Goal: Navigation & Orientation: Find specific page/section

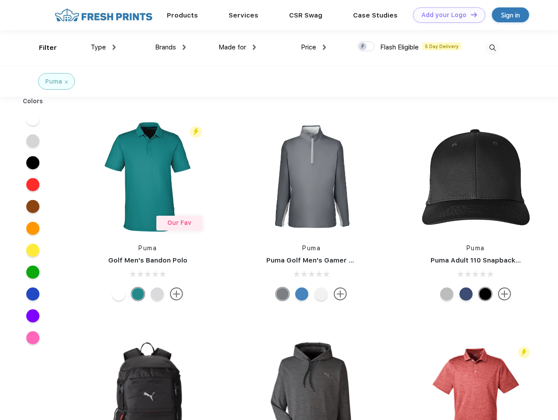
click at [446, 15] on link "Add your Logo Design Tool" at bounding box center [449, 14] width 72 height 15
click at [0, 0] on div "Design Tool" at bounding box center [0, 0] width 0 height 0
click at [470, 14] on link "Add your Logo Design Tool" at bounding box center [449, 14] width 72 height 15
click at [42, 48] on div "Filter" at bounding box center [48, 48] width 18 height 10
click at [103, 47] on span "Type" at bounding box center [98, 47] width 15 height 8
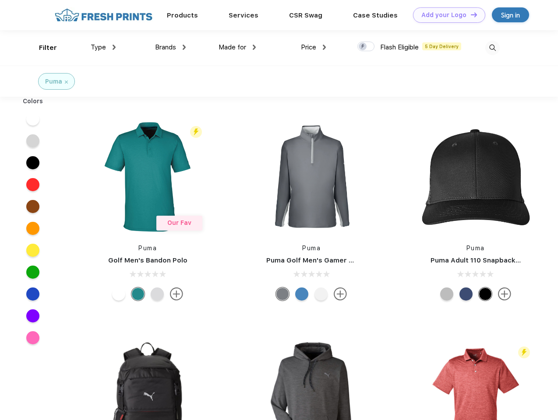
click at [170, 47] on span "Brands" at bounding box center [165, 47] width 21 height 8
click at [237, 47] on span "Made for" at bounding box center [233, 47] width 28 height 8
click at [314, 47] on span "Price" at bounding box center [308, 47] width 15 height 8
click at [366, 47] on div at bounding box center [365, 47] width 17 height 10
click at [363, 47] on input "checkbox" at bounding box center [360, 44] width 6 height 6
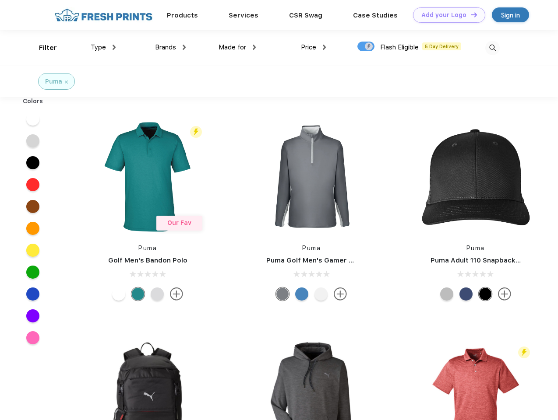
click at [492, 48] on img at bounding box center [492, 48] width 14 height 14
